Goal: Task Accomplishment & Management: Manage account settings

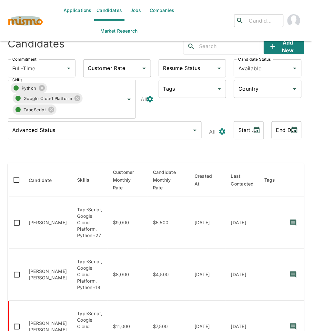
click at [33, 21] on img "button" at bounding box center [25, 21] width 35 height 10
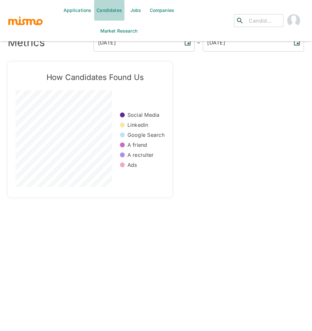
click at [108, 10] on link "Candidates" at bounding box center [109, 10] width 31 height 21
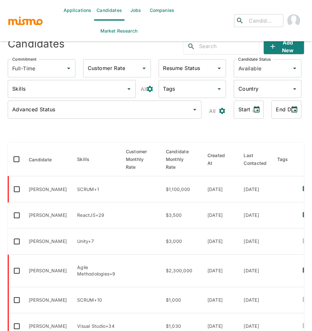
click at [215, 49] on input "text" at bounding box center [229, 46] width 60 height 10
type input "juan diego"
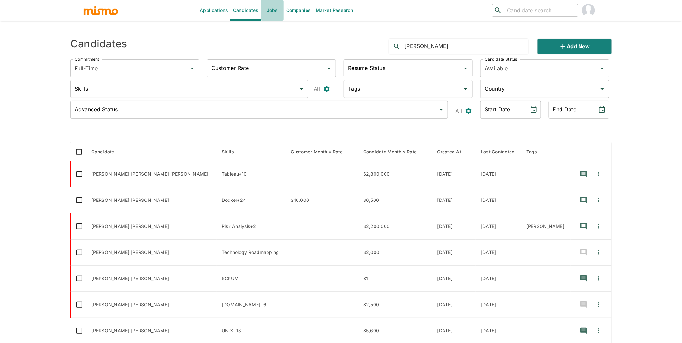
click at [267, 10] on link "Jobs" at bounding box center [272, 10] width 23 height 21
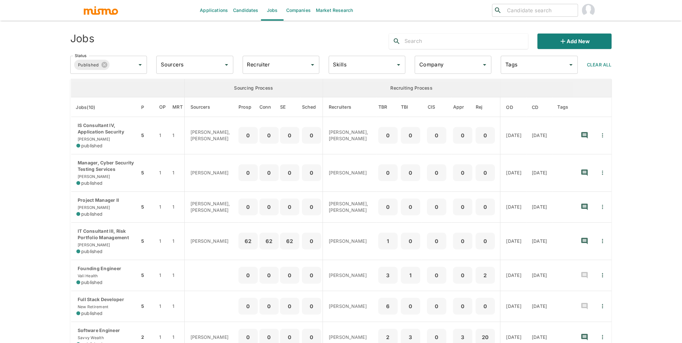
click at [259, 65] on input "Recruiter" at bounding box center [276, 65] width 61 height 12
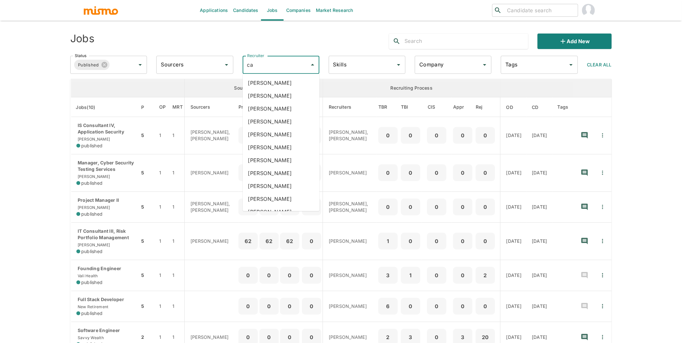
type input "car"
click at [279, 121] on li "Carmen Vilachá" at bounding box center [281, 121] width 77 height 13
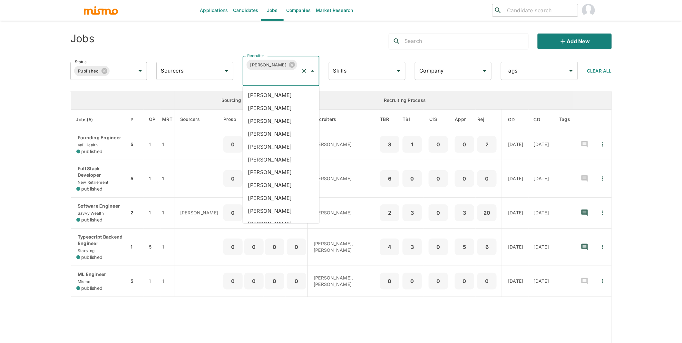
click at [268, 83] on input "Recruiter" at bounding box center [272, 77] width 53 height 12
type input "lu"
click at [291, 212] on li "Maria Lujan Ciommo" at bounding box center [281, 211] width 77 height 13
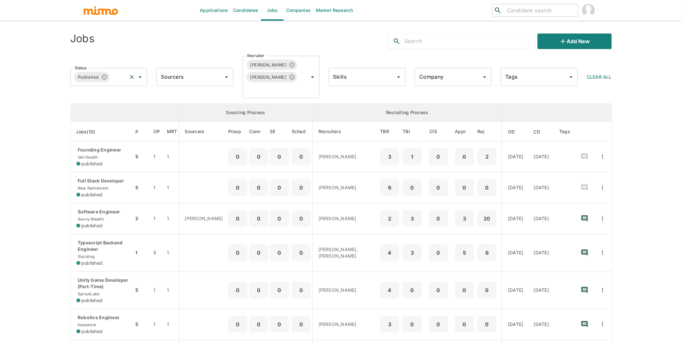
click at [122, 74] on input "Status" at bounding box center [118, 77] width 15 height 12
click at [104, 95] on li "Public" at bounding box center [109, 95] width 77 height 13
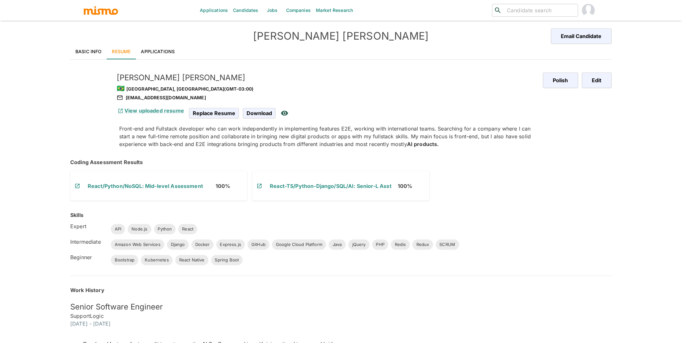
click at [94, 51] on link "Basic Info" at bounding box center [88, 51] width 37 height 15
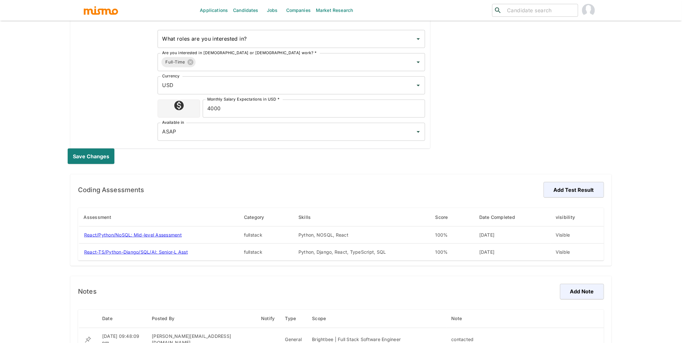
scroll to position [346, 0]
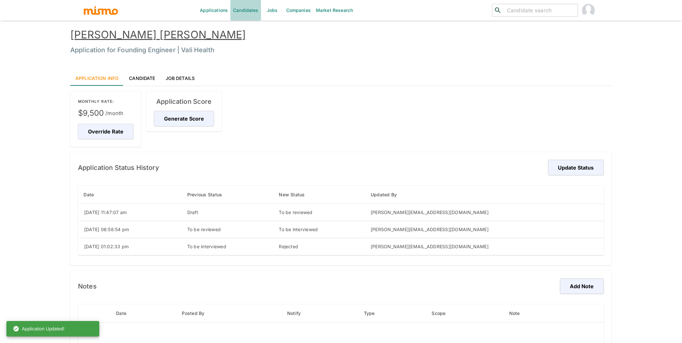
click at [240, 10] on link "Candidates" at bounding box center [246, 10] width 31 height 21
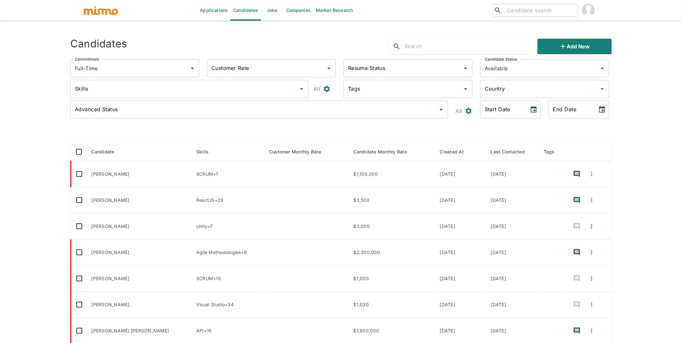
click at [444, 46] on input "text" at bounding box center [467, 46] width 124 height 10
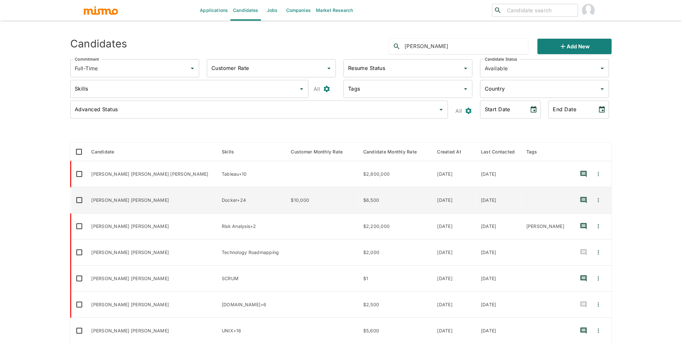
type input "juan diego"
click at [133, 196] on td "Juan Diego Jimenez" at bounding box center [151, 200] width 131 height 26
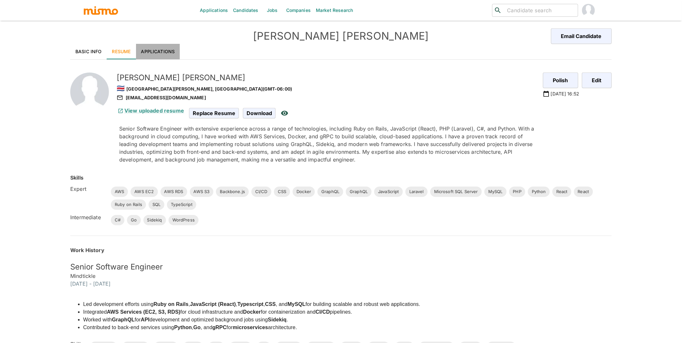
click at [172, 54] on link "Applications" at bounding box center [158, 51] width 44 height 15
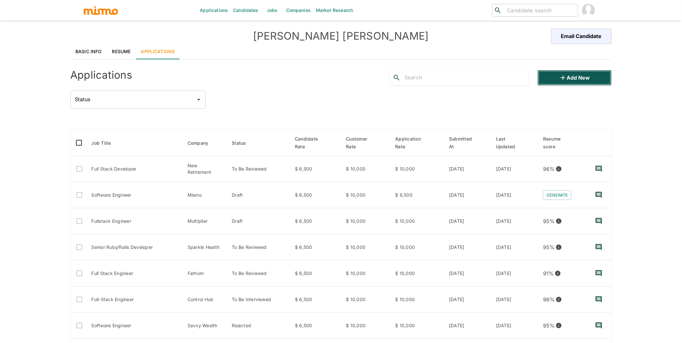
click at [587, 76] on button "Add new" at bounding box center [575, 77] width 74 height 15
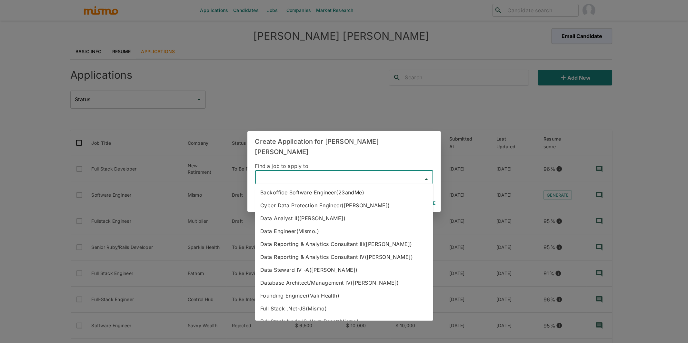
click at [306, 179] on input "text" at bounding box center [339, 179] width 163 height 12
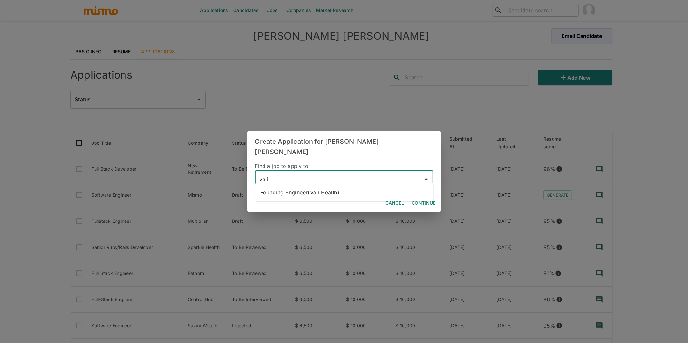
click at [310, 196] on li "Founding Engineer(Vali Health)" at bounding box center [344, 192] width 178 height 13
type input "Founding Engineer(Vali Health)"
click at [422, 201] on button "Continue" at bounding box center [423, 203] width 29 height 12
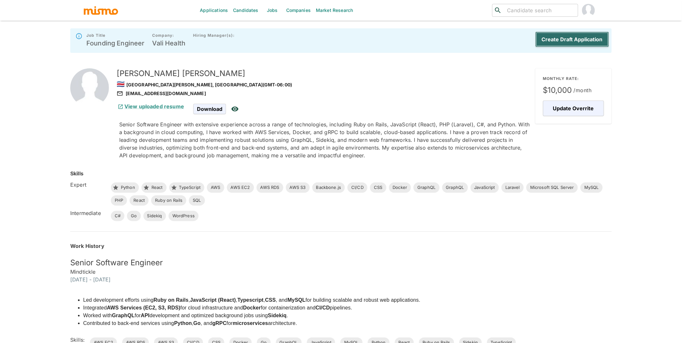
click at [584, 35] on button "Create Draft Application" at bounding box center [573, 39] width 74 height 15
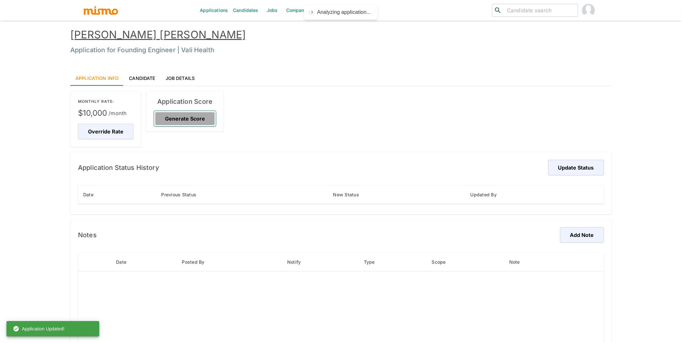
click at [192, 120] on button "Generate Score" at bounding box center [185, 118] width 62 height 15
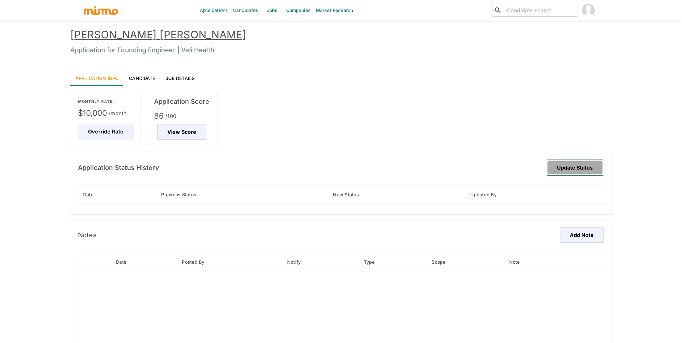
click at [585, 167] on button "Update Status" at bounding box center [576, 167] width 58 height 15
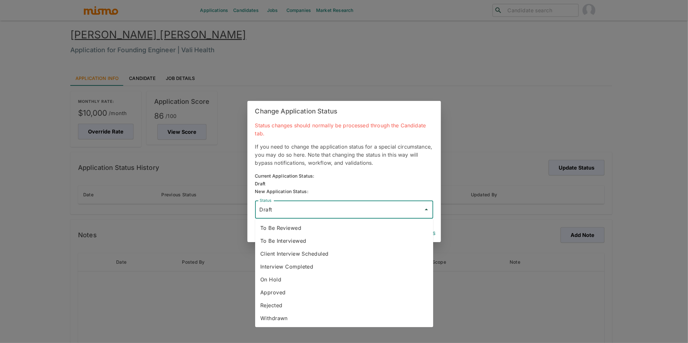
click at [319, 210] on input "Draft" at bounding box center [339, 209] width 163 height 12
click at [311, 229] on li "To Be Reviewed" at bounding box center [344, 228] width 178 height 13
type input "To Be Reviewed"
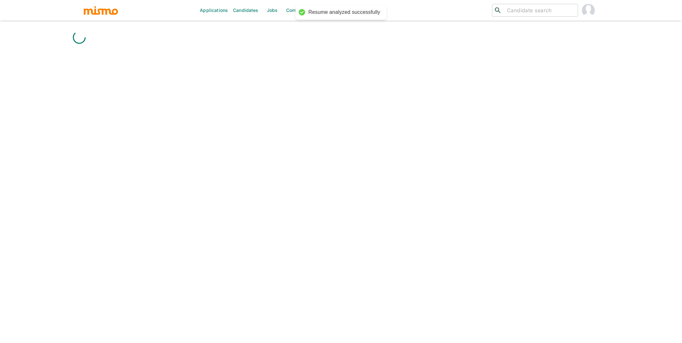
click at [418, 233] on div "Applications Candidates Jobs Companies Market Research ​ ​" at bounding box center [341, 179] width 542 height 343
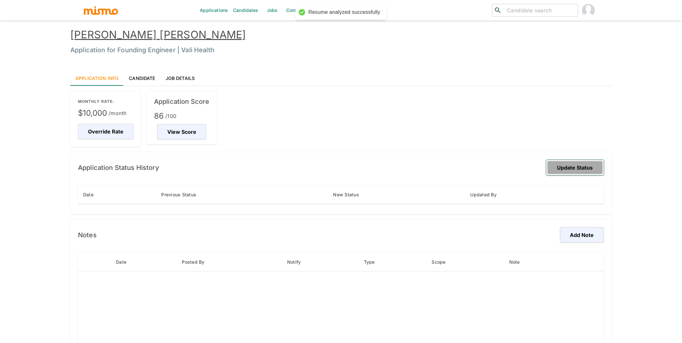
click at [588, 166] on button "Update Status" at bounding box center [576, 167] width 58 height 15
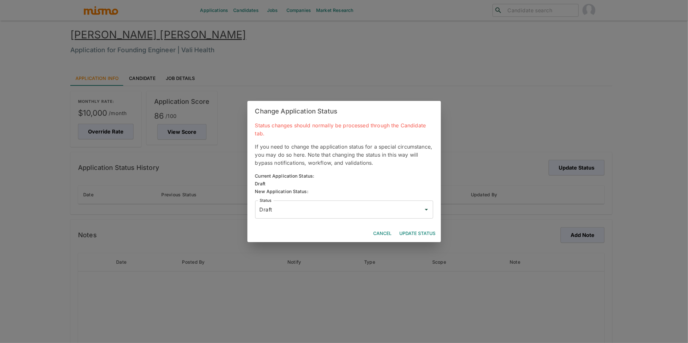
click at [403, 204] on input "Draft" at bounding box center [339, 209] width 163 height 12
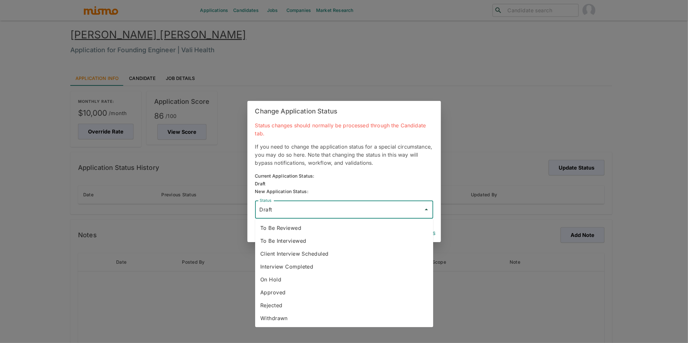
click at [357, 227] on li "To Be Reviewed" at bounding box center [344, 228] width 178 height 13
type input "To Be Reviewed"
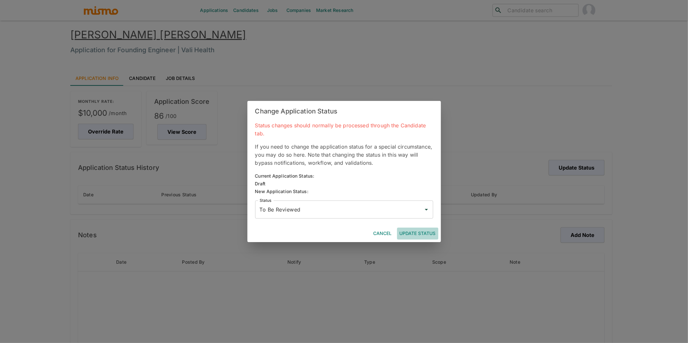
click at [416, 231] on button "Update Status" at bounding box center [417, 234] width 41 height 12
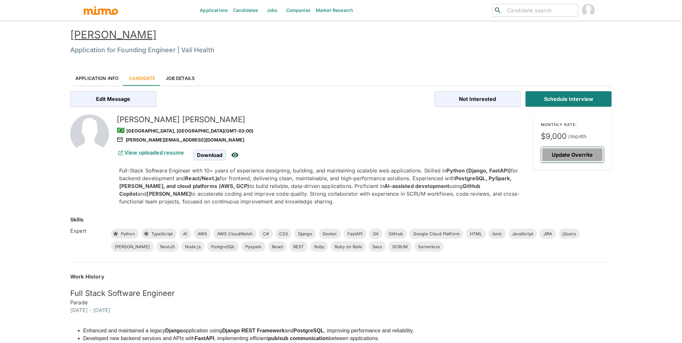
click at [562, 155] on button "Update Overrite" at bounding box center [572, 154] width 63 height 15
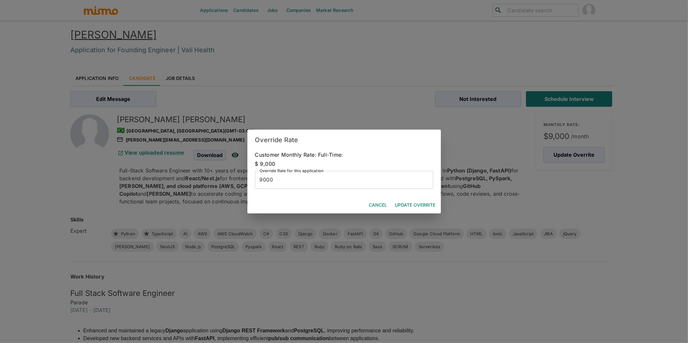
click at [282, 181] on input "9000" at bounding box center [344, 180] width 178 height 18
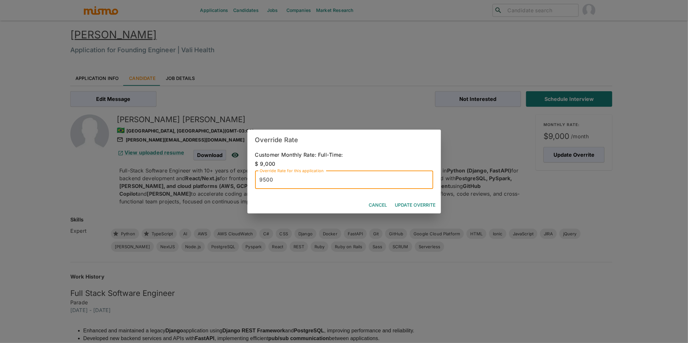
type input "9500"
click at [422, 207] on button "Update Overrite" at bounding box center [415, 205] width 46 height 12
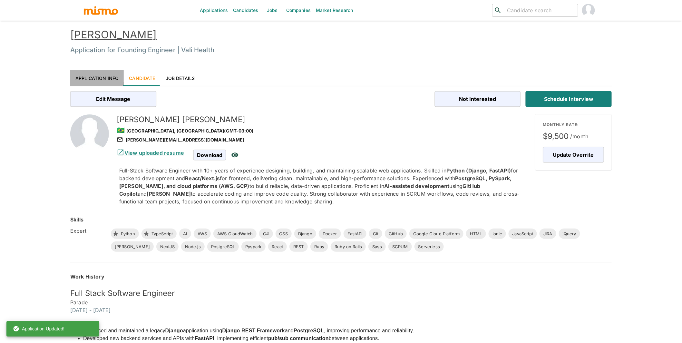
click at [113, 80] on link "Application Info" at bounding box center [97, 77] width 54 height 15
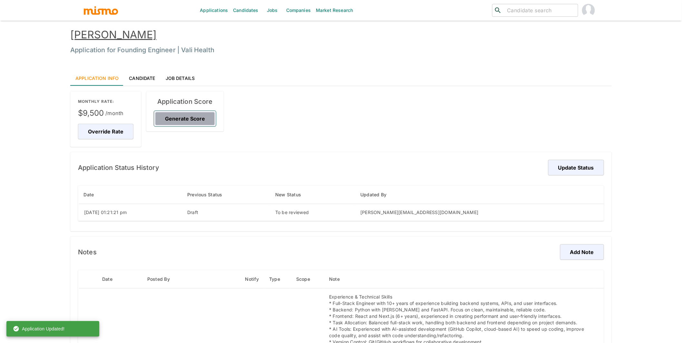
drag, startPoint x: 197, startPoint y: 120, endPoint x: 248, endPoint y: 123, distance: 51.0
click at [197, 121] on button "Generate Score" at bounding box center [185, 118] width 62 height 15
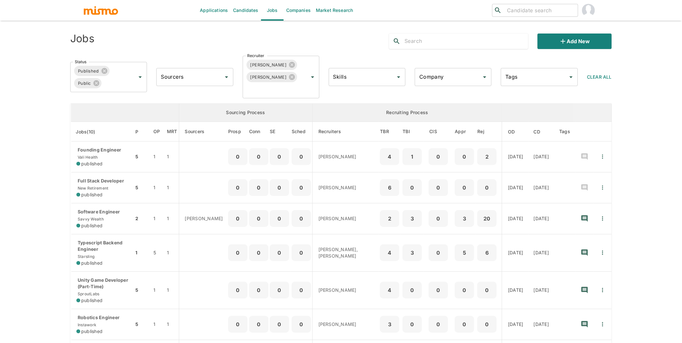
click at [45, 97] on div "Applications Candidates Jobs Companies Market Research ​ ​ Jobs Add new Status …" at bounding box center [341, 179] width 682 height 359
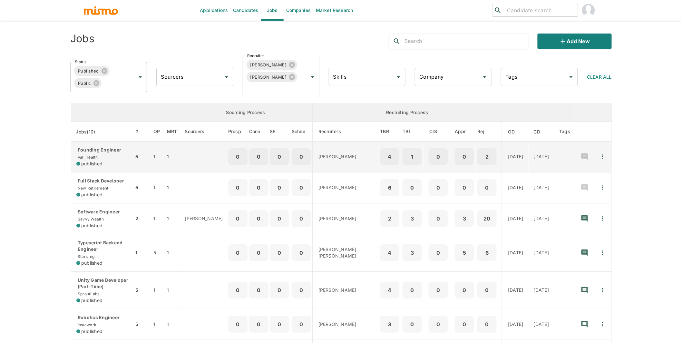
click at [111, 163] on div "published" at bounding box center [102, 164] width 52 height 6
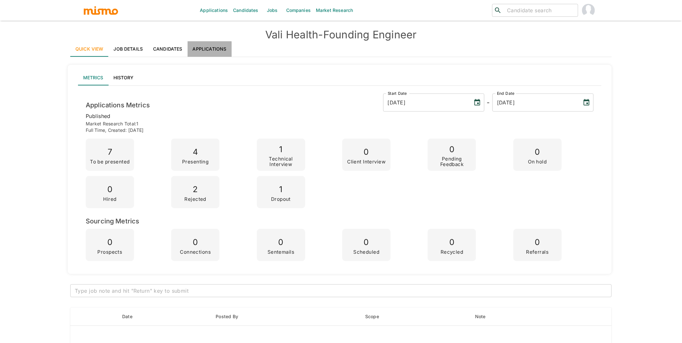
click at [205, 53] on link "Applications" at bounding box center [210, 48] width 44 height 15
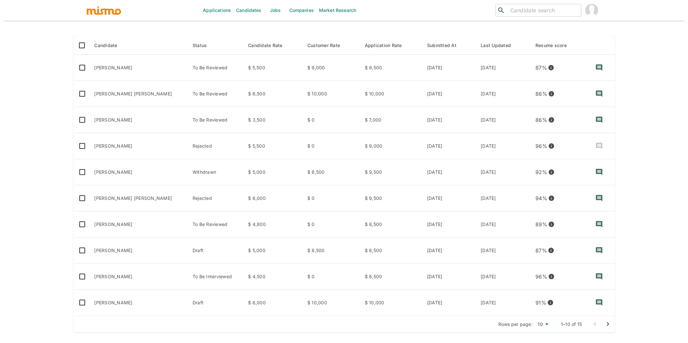
scroll to position [90, 0]
click at [540, 269] on body "Applications Candidates Jobs Companies Market Research ​ ​ Vali Health - Foundi…" at bounding box center [344, 89] width 688 height 359
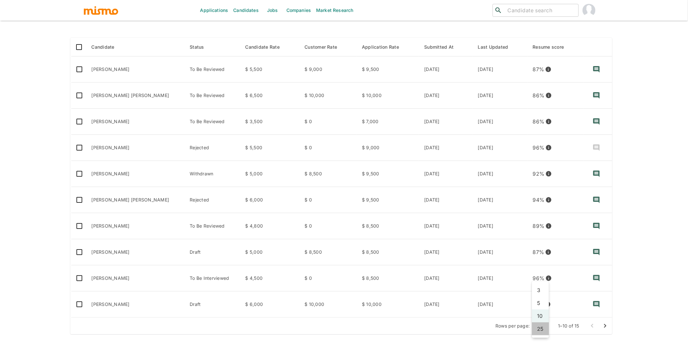
click at [539, 326] on li "25" at bounding box center [540, 328] width 17 height 13
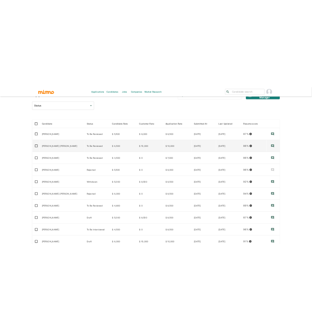
scroll to position [54, 0]
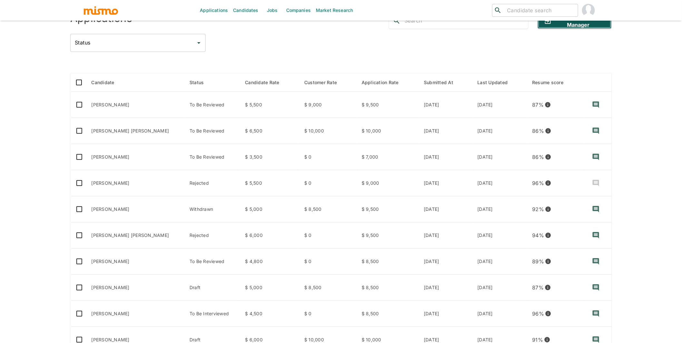
click at [598, 23] on button "Send to Hiring Manager" at bounding box center [575, 20] width 74 height 15
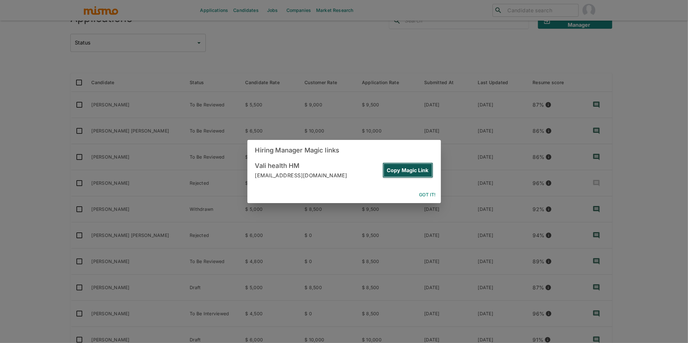
click at [409, 172] on button "Copy Magic Link" at bounding box center [407, 170] width 51 height 15
click at [415, 172] on button "Copy Magic Link" at bounding box center [407, 170] width 51 height 15
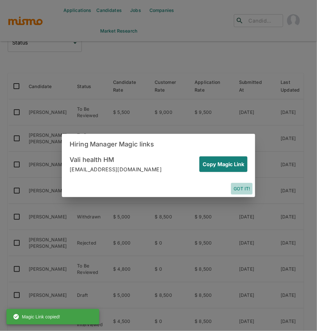
click at [240, 189] on button "Got it!" at bounding box center [242, 189] width 22 height 12
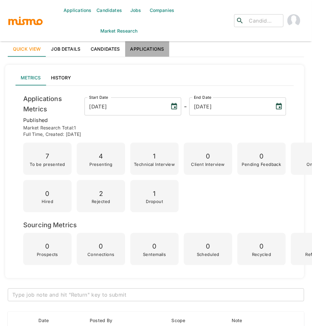
click at [149, 47] on link "Applications" at bounding box center [147, 48] width 44 height 15
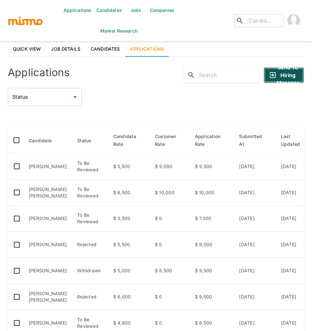
click at [293, 78] on button "Send to Hiring Manager" at bounding box center [284, 74] width 40 height 15
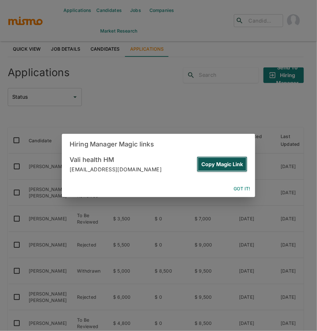
click at [237, 163] on button "Copy Magic Link" at bounding box center [222, 163] width 51 height 15
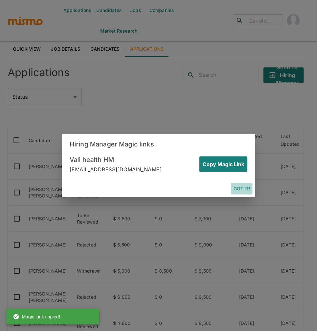
click at [239, 189] on button "Got it!" at bounding box center [242, 189] width 22 height 12
